Goal: Information Seeking & Learning: Learn about a topic

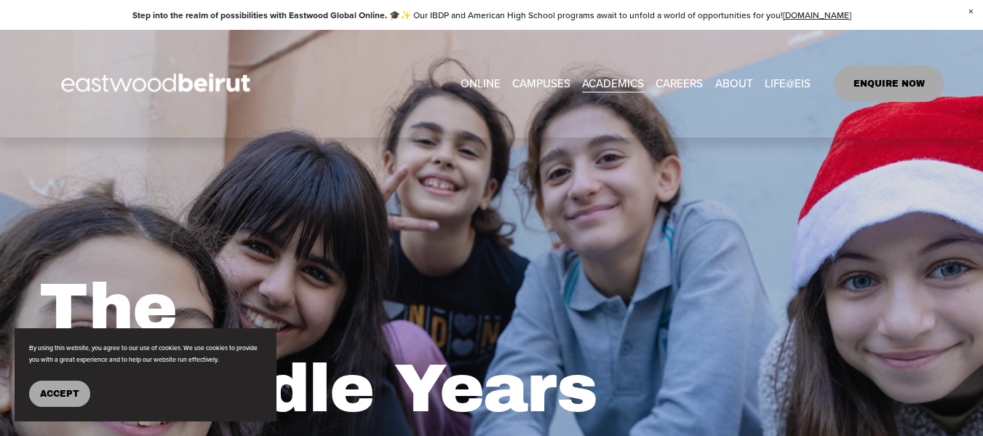
click at [483, 82] on link "ONLINE" at bounding box center [480, 83] width 40 height 22
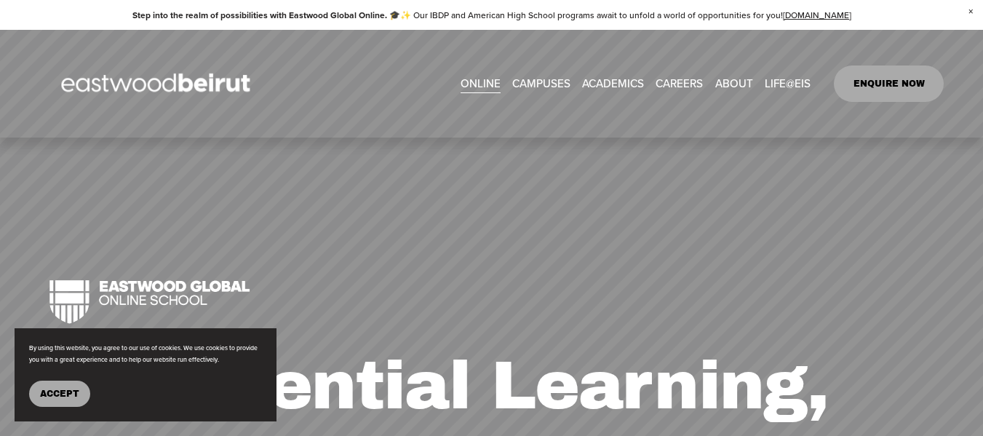
click at [0, 0] on span "IB-MYP Middle School" at bounding box center [0, 0] width 0 height 0
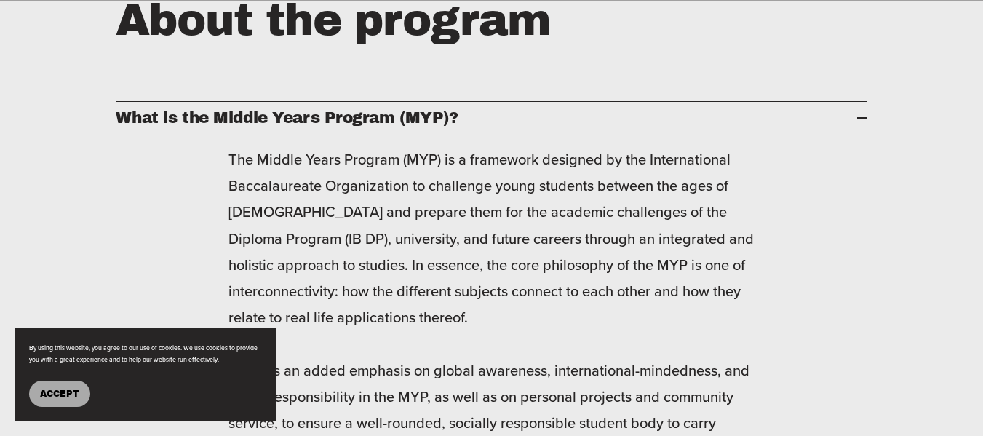
scroll to position [1891, 0]
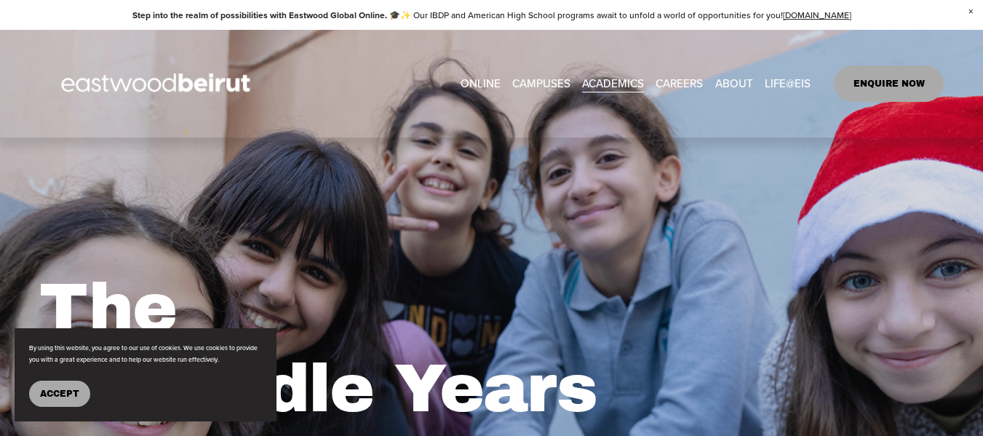
click at [476, 85] on link "ONLINE" at bounding box center [480, 83] width 40 height 22
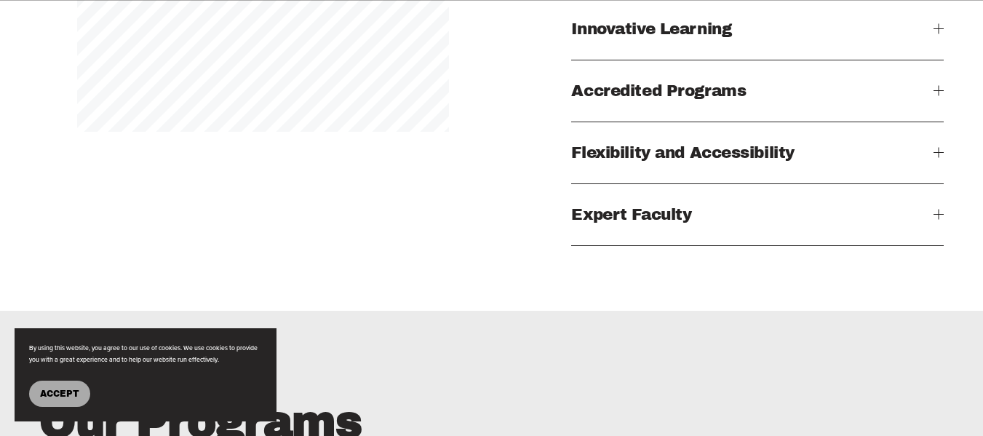
scroll to position [1600, 0]
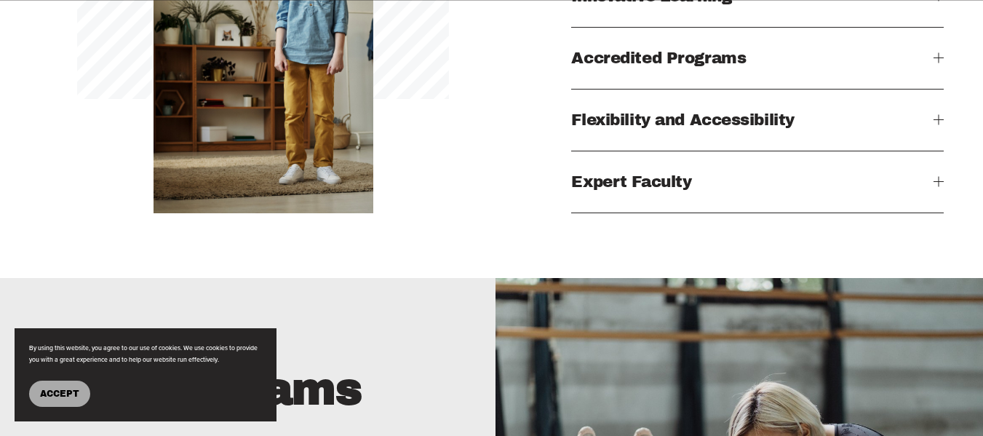
click at [685, 67] on span "Accredited Programs" at bounding box center [752, 57] width 362 height 17
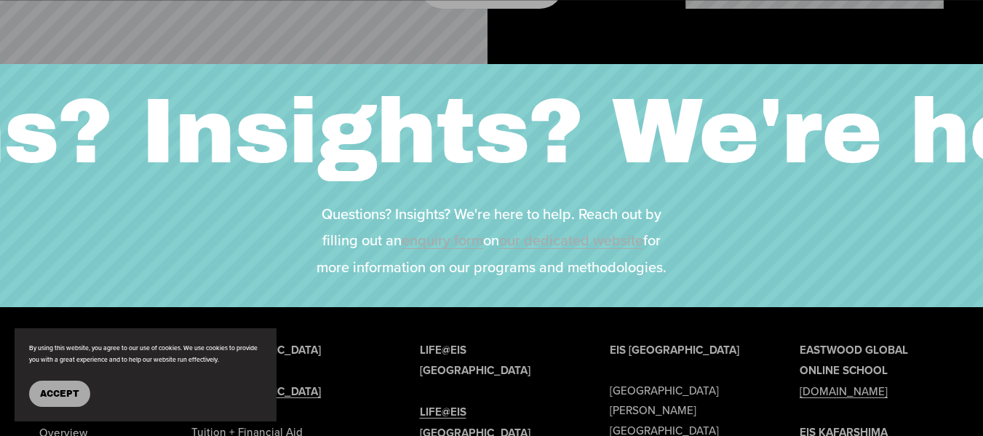
scroll to position [3273, 0]
